Goal: Transaction & Acquisition: Purchase product/service

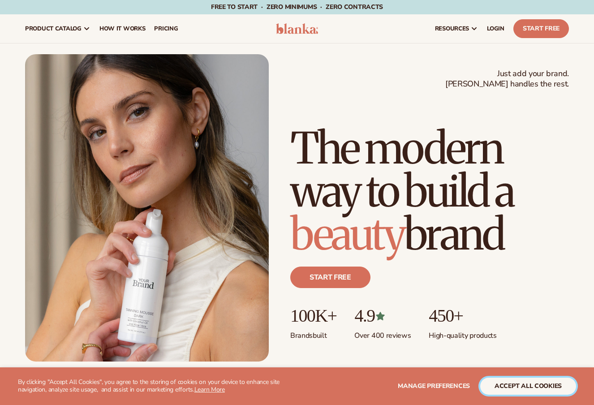
click at [517, 385] on button "accept all cookies" at bounding box center [528, 385] width 96 height 17
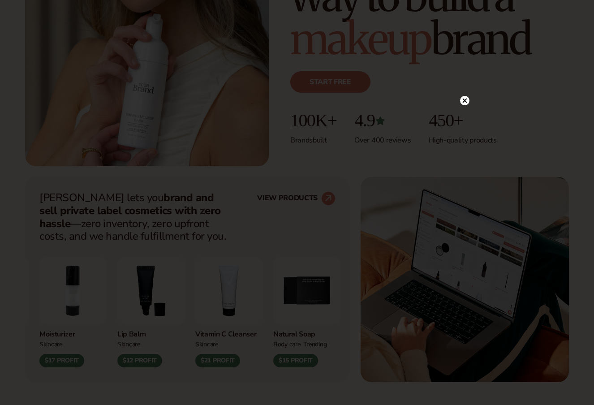
scroll to position [214, 0]
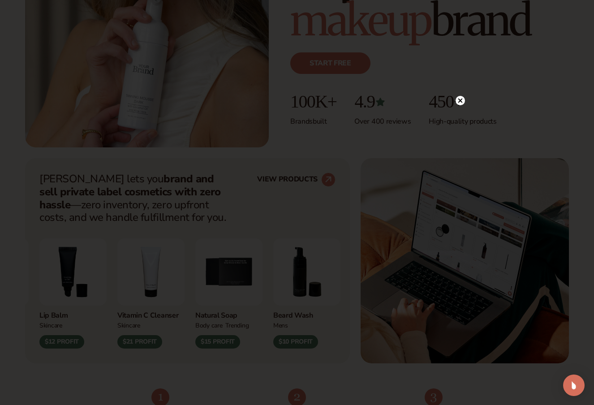
click at [460, 99] on circle at bounding box center [459, 100] width 9 height 9
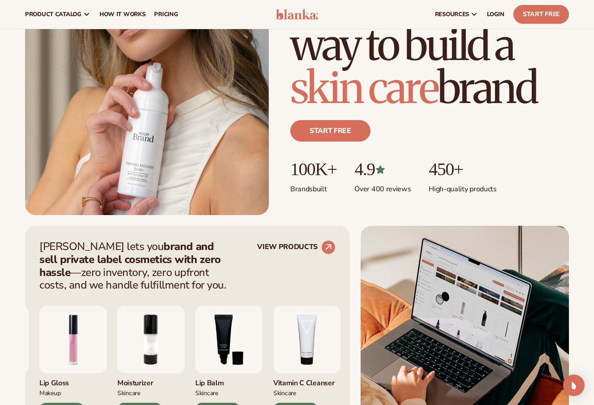
scroll to position [0, 0]
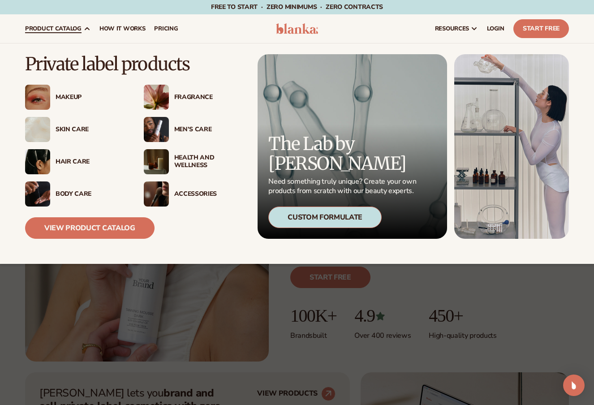
click at [187, 97] on div "Fragrance" at bounding box center [209, 98] width 70 height 8
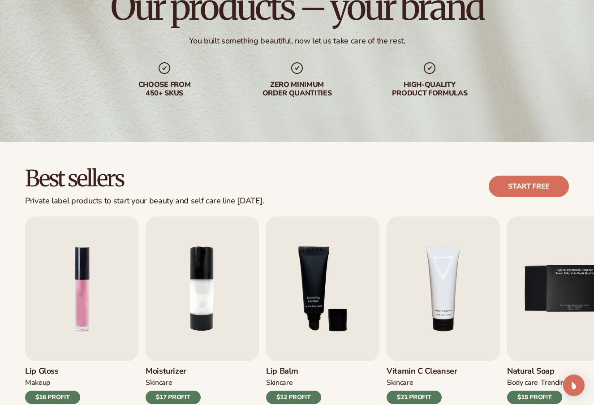
scroll to position [168, 0]
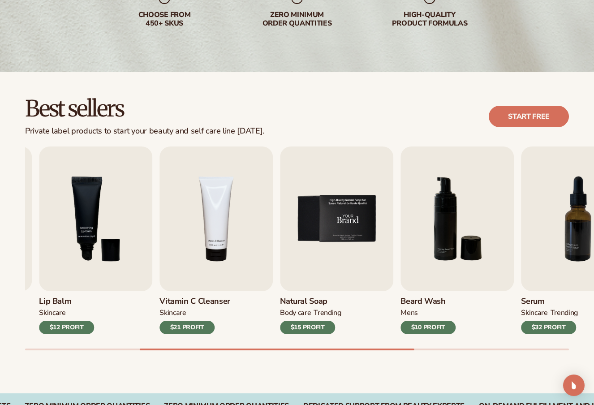
click at [304, 219] on img "5 / 9" at bounding box center [336, 218] width 113 height 145
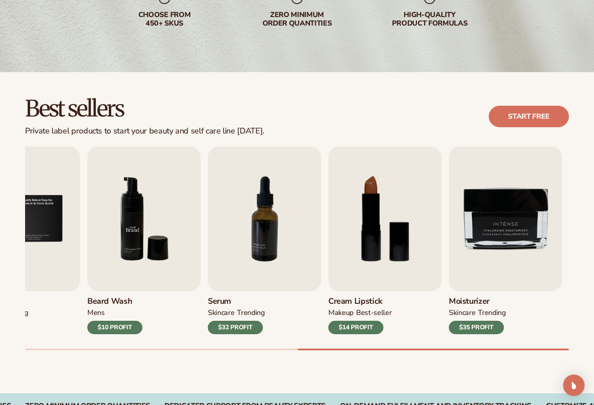
click at [87, 228] on img "6 / 9" at bounding box center [143, 218] width 113 height 145
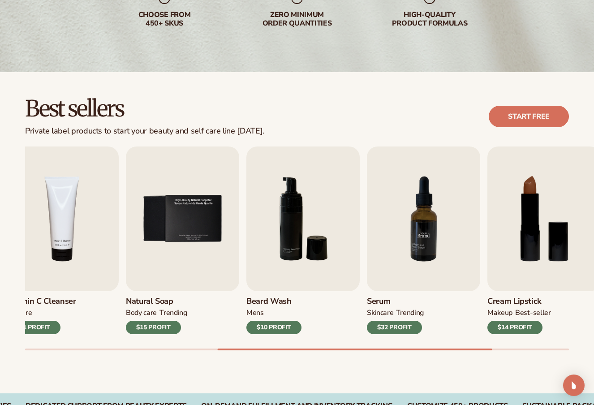
click at [480, 231] on img "7 / 9" at bounding box center [423, 218] width 113 height 145
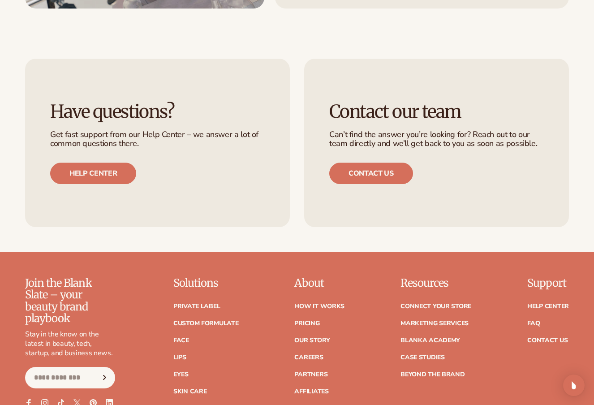
scroll to position [1338, 0]
